Goal: Find specific page/section: Find specific page/section

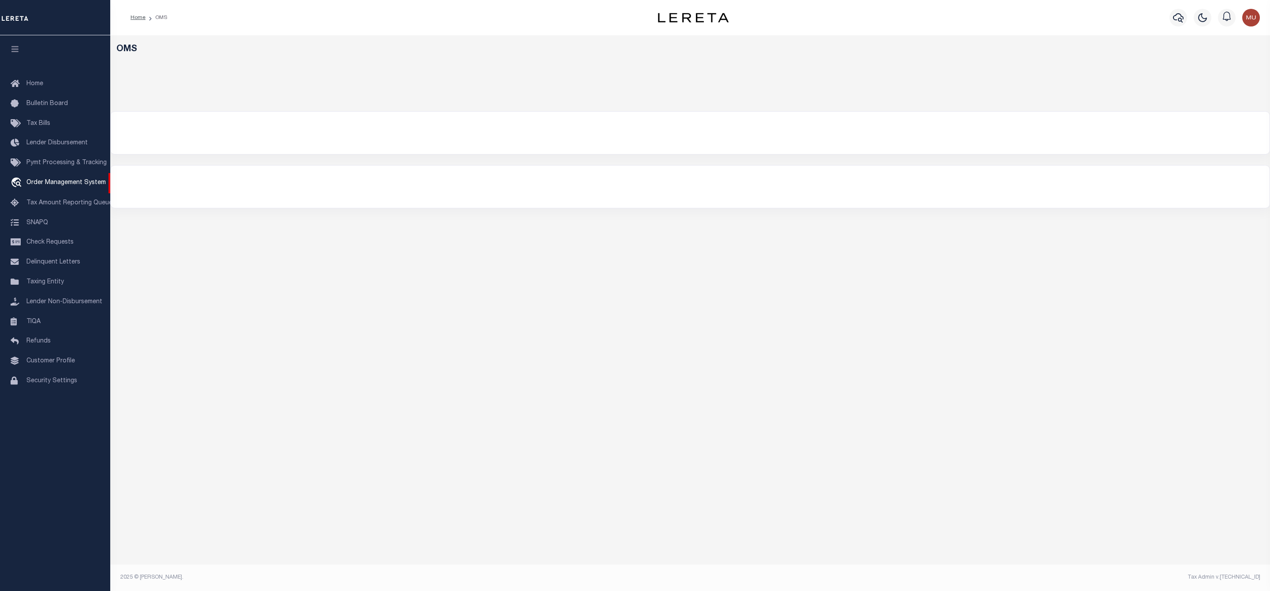
select select "200"
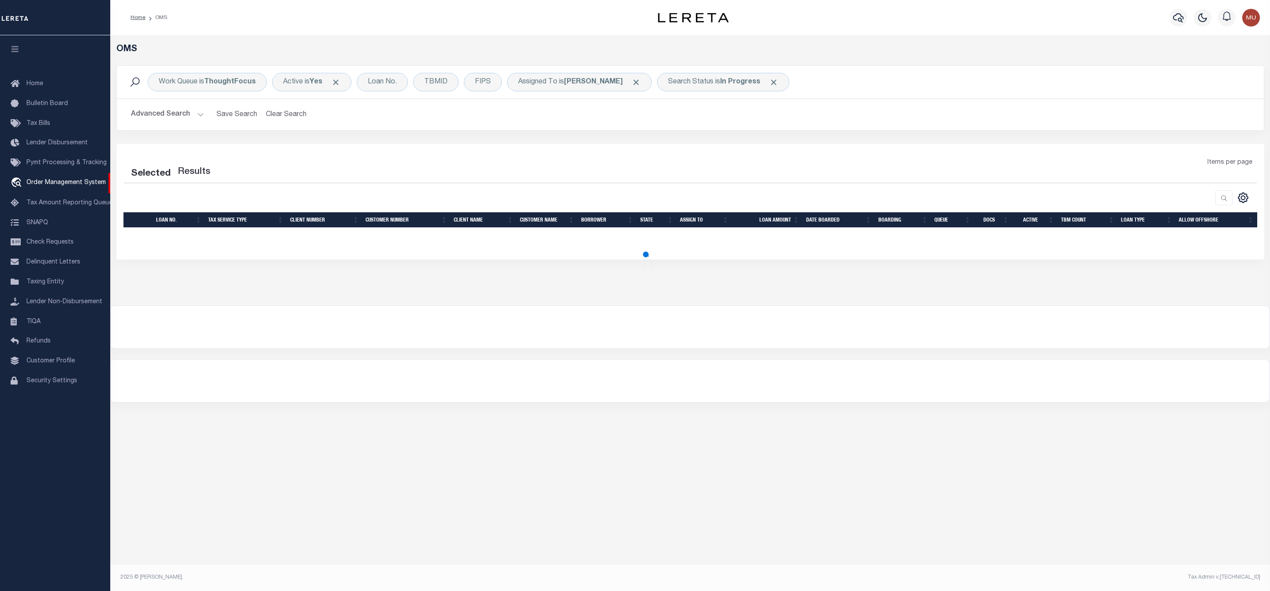
select select "200"
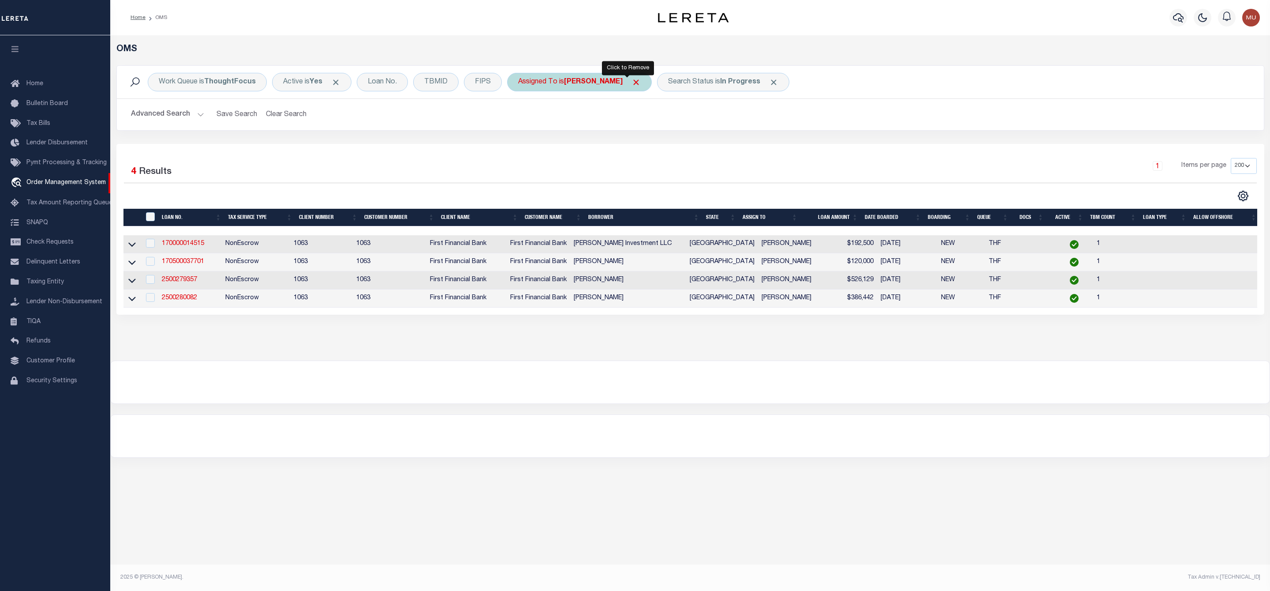
click at [632, 82] on span "Click to Remove" at bounding box center [636, 82] width 9 height 9
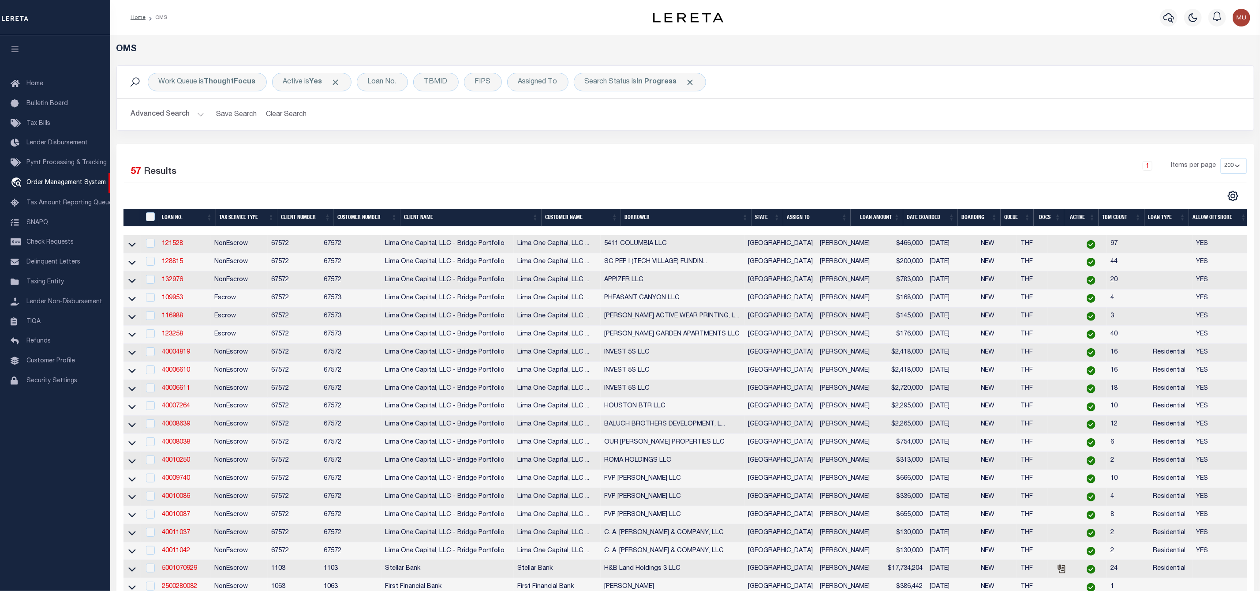
click at [196, 116] on button "Advanced Search" at bounding box center [167, 114] width 73 height 17
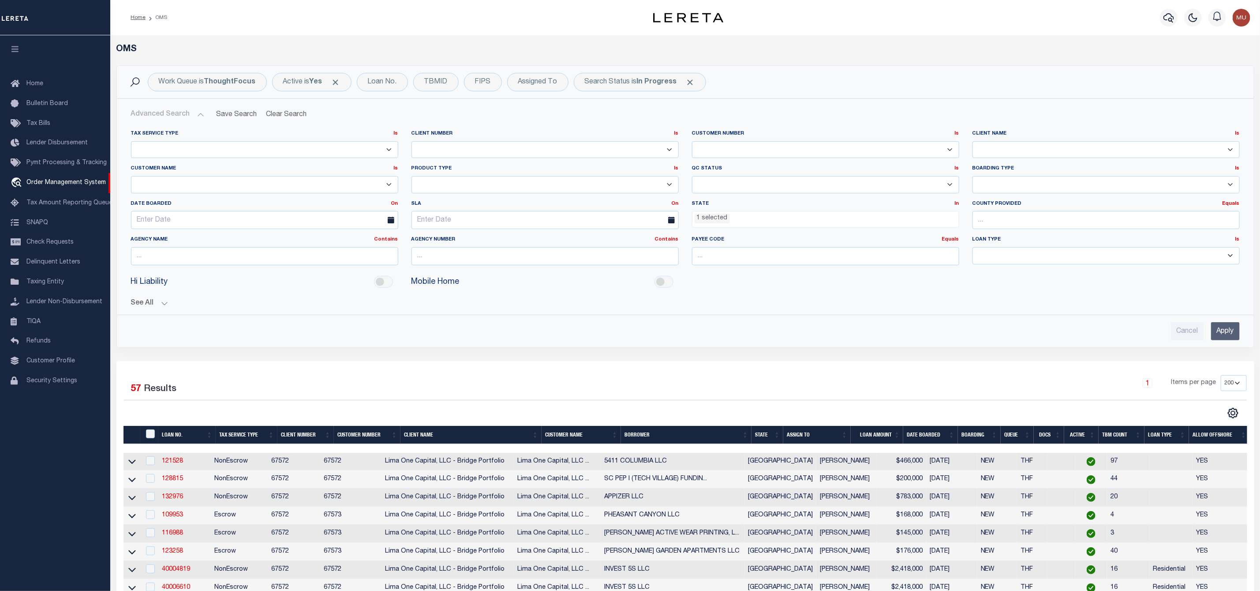
click at [716, 214] on ul "1 selected" at bounding box center [825, 217] width 266 height 12
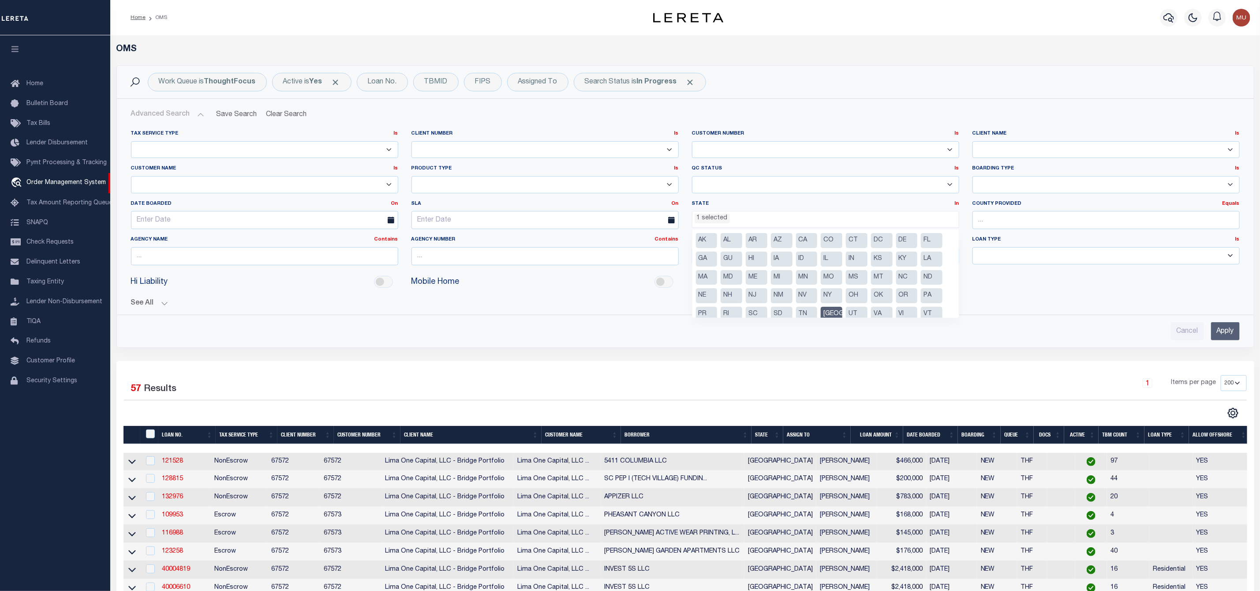
click at [827, 310] on li "[GEOGRAPHIC_DATA]" at bounding box center [832, 313] width 22 height 15
select select
click at [1226, 336] on input "Apply" at bounding box center [1225, 331] width 29 height 18
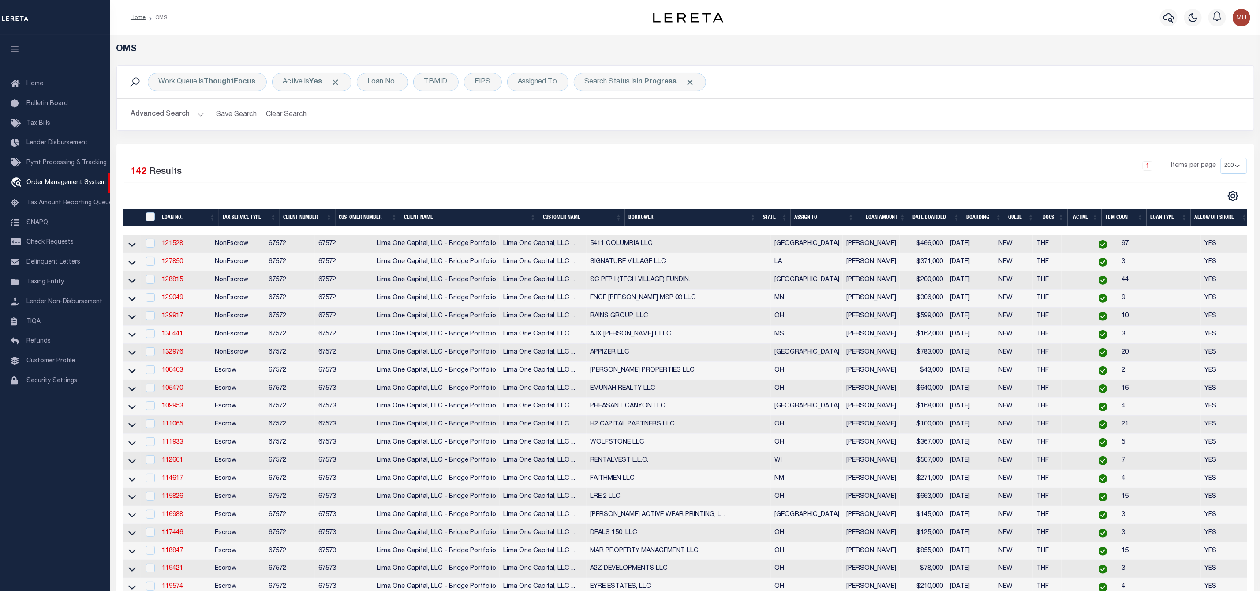
click at [852, 217] on th "ASSIGN TO" at bounding box center [824, 218] width 67 height 18
